Goal: Leave review/rating: Share an evaluation or opinion about a product, service, or content

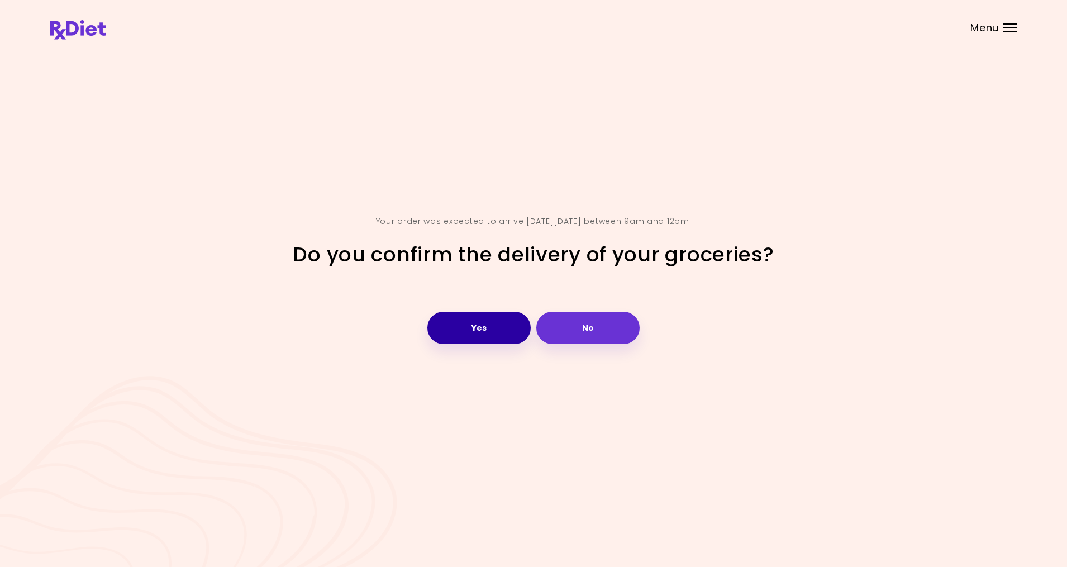
click at [466, 330] on button "Yes" at bounding box center [478, 328] width 103 height 32
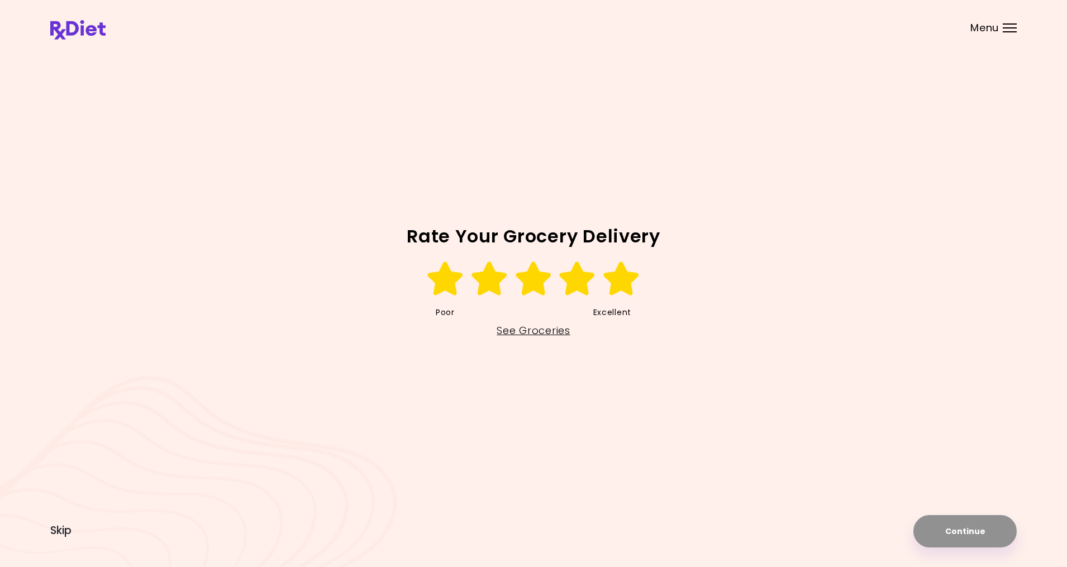
click at [622, 278] on icon at bounding box center [621, 279] width 39 height 34
click at [960, 531] on button "Continue" at bounding box center [964, 531] width 103 height 32
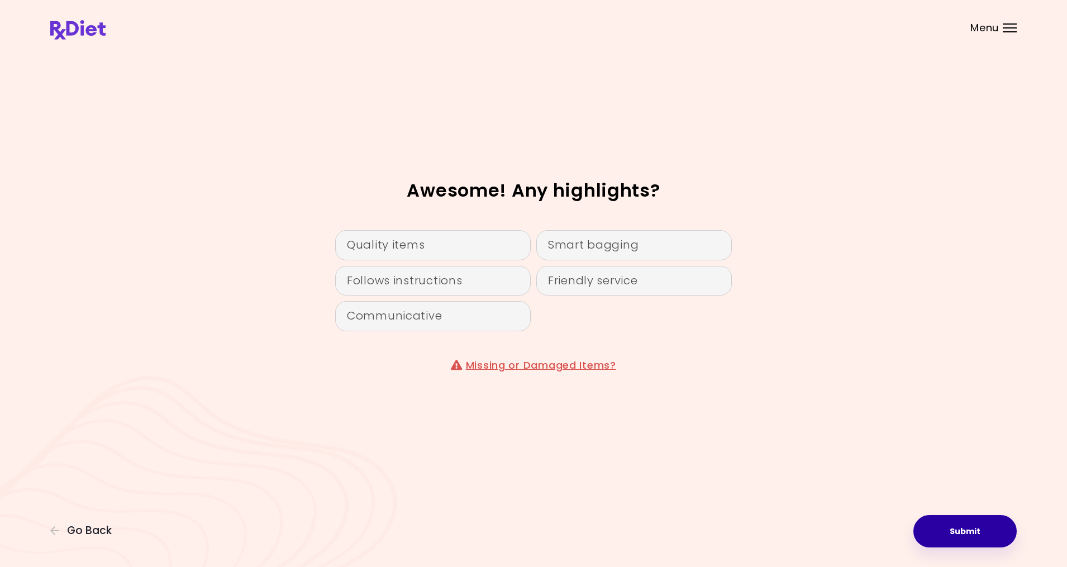
click at [960, 529] on button "Submit" at bounding box center [964, 531] width 103 height 32
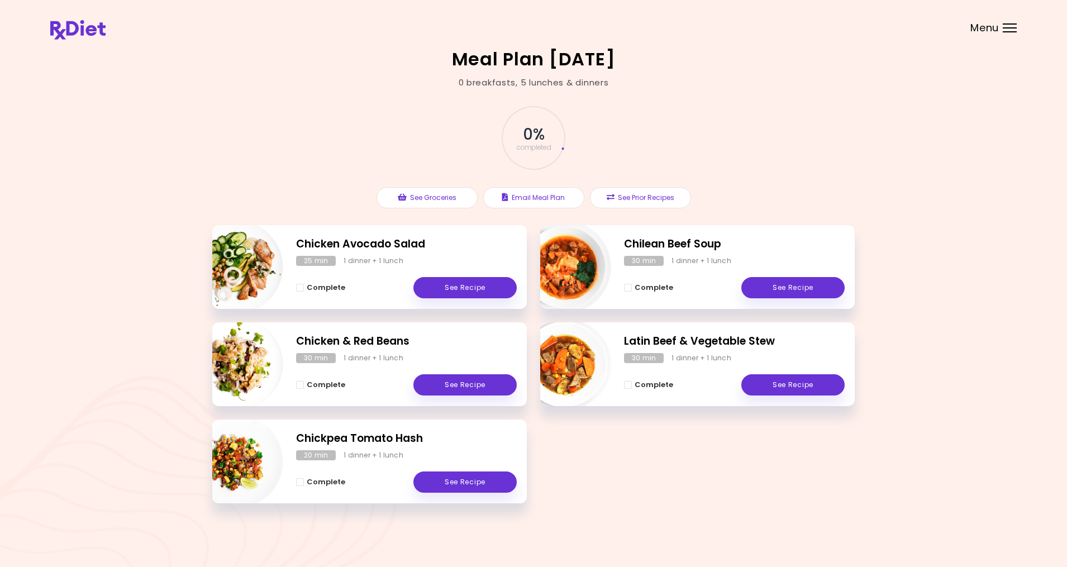
click at [744, 151] on div "0 % completed See Groceries Email Meal Plan See Prior Recipes" at bounding box center [533, 157] width 642 height 136
click at [561, 68] on h2 "Meal Plan [DATE]" at bounding box center [534, 59] width 164 height 18
click at [1007, 24] on div "Menu" at bounding box center [1010, 27] width 14 height 9
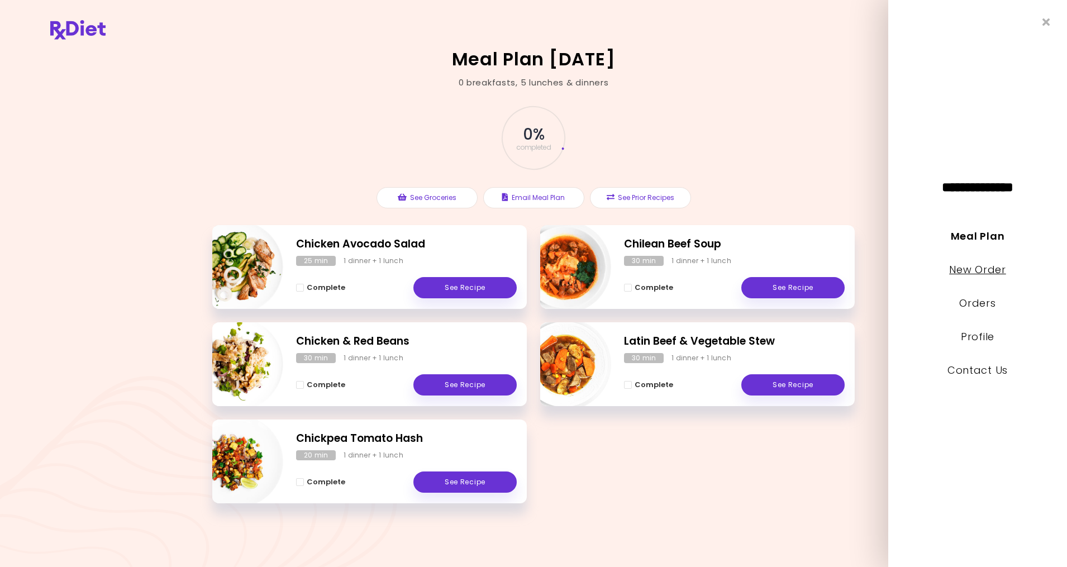
click at [973, 268] on link "New Order" at bounding box center [977, 270] width 56 height 14
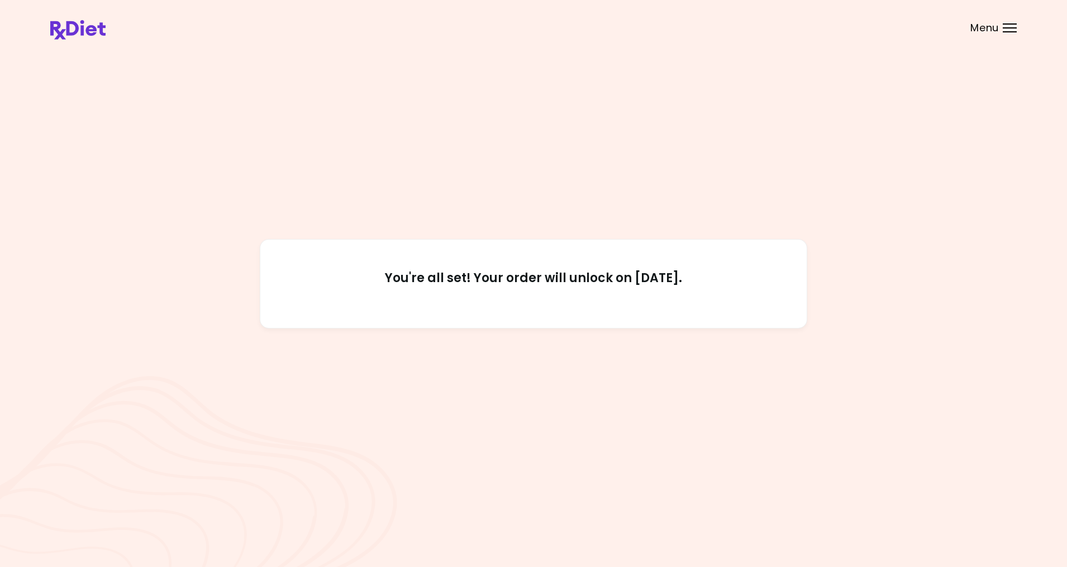
click at [459, 108] on div "You're all set! Your order will unlock on [DATE]." at bounding box center [533, 283] width 967 height 472
